Goal: Transaction & Acquisition: Purchase product/service

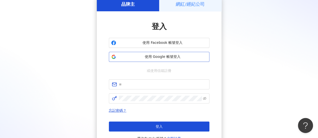
click at [164, 57] on span "使用 Google 帳號登入" at bounding box center [162, 56] width 89 height 5
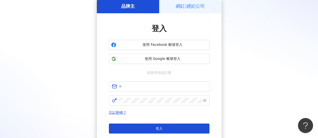
scroll to position [25, 0]
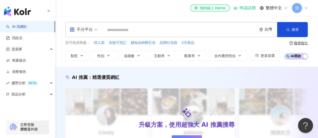
click at [295, 8] on span "測" at bounding box center [297, 8] width 4 height 6
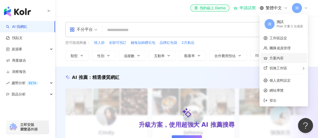
click at [276, 60] on link "方案內容" at bounding box center [276, 58] width 14 height 4
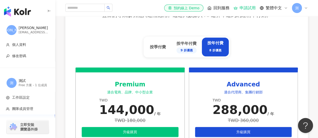
scroll to position [226, 0]
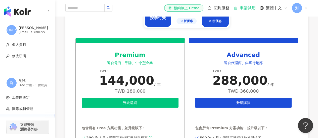
click at [165, 21] on div "按季付費" at bounding box center [157, 17] width 27 height 19
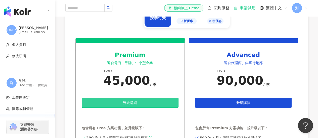
click at [123, 102] on span "升級購買" at bounding box center [130, 103] width 14 height 4
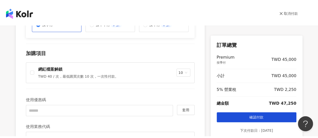
scroll to position [75, 0]
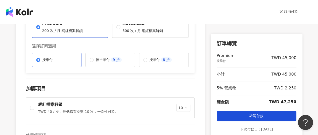
click at [283, 14] on div "取消付款" at bounding box center [159, 12] width 318 height 24
click at [283, 13] on icon at bounding box center [281, 12] width 4 height 4
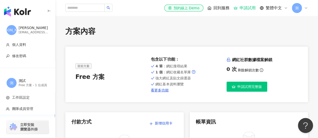
click at [278, 5] on div "el-icon-cs 預約線上 Demo 回到服務 申請試用 繁體中文 測" at bounding box center [236, 8] width 144 height 10
click at [274, 8] on span "繁體中文" at bounding box center [273, 8] width 16 height 6
click at [273, 34] on div "English" at bounding box center [275, 32] width 25 height 9
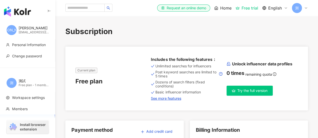
click at [301, 9] on span "測" at bounding box center [297, 8] width 10 height 10
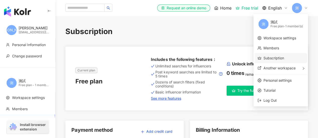
click at [284, 59] on link "Subscription" at bounding box center [273, 58] width 21 height 4
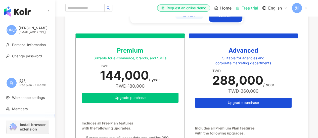
scroll to position [251, 0]
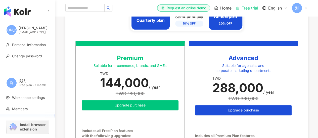
click at [157, 24] on div "Quarterly plan" at bounding box center [150, 20] width 39 height 19
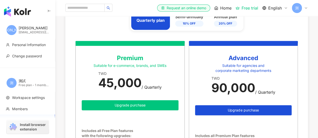
click at [296, 9] on span "測" at bounding box center [297, 8] width 4 height 6
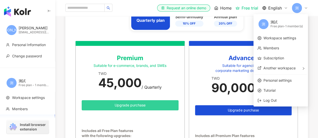
click at [131, 109] on button "Upgrade purchase" at bounding box center [130, 105] width 97 height 10
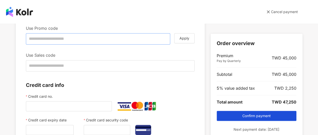
scroll to position [176, 0]
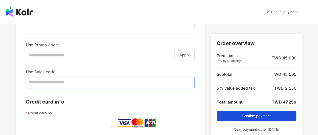
click at [82, 82] on input "text" at bounding box center [110, 82] width 169 height 11
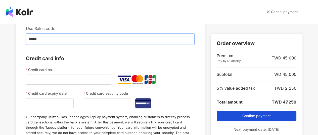
scroll to position [201, 0]
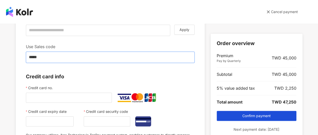
type input "*****"
drag, startPoint x: 57, startPoint y: 45, endPoint x: 64, endPoint y: 46, distance: 7.3
click at [64, 46] on div "Subscribe to Kolr Change plan Cancel change of plan Choose a subscription plan …" at bounding box center [110, 79] width 189 height 493
copy div "Change plan Cancel change of plan Choose a subscription plan Premium 200 influe…"
click at [38, 50] on p "Use Sales code" at bounding box center [110, 46] width 169 height 10
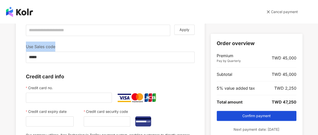
drag, startPoint x: 25, startPoint y: 45, endPoint x: 52, endPoint y: 44, distance: 27.6
click at [52, 44] on p "Use Sales code" at bounding box center [110, 46] width 169 height 10
copy p "Use Sales code"
click at [161, 70] on div "Subscribe to Kolr Change plan Cancel change of plan Choose a subscription plan …" at bounding box center [110, 79] width 189 height 493
